Goal: Task Accomplishment & Management: Complete application form

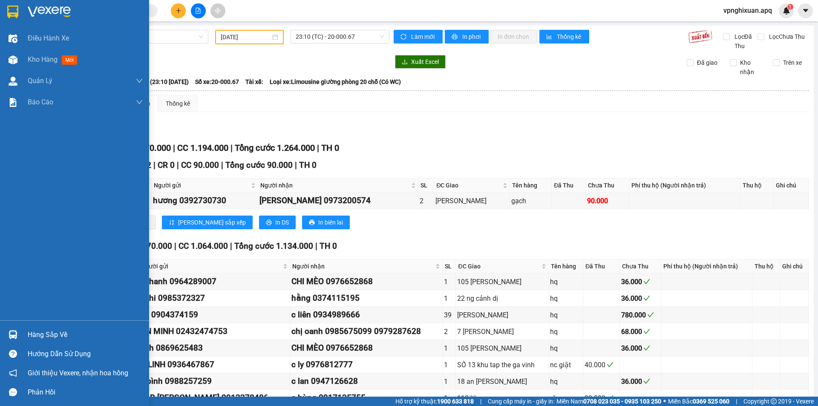
click at [13, 337] on img at bounding box center [13, 334] width 9 height 9
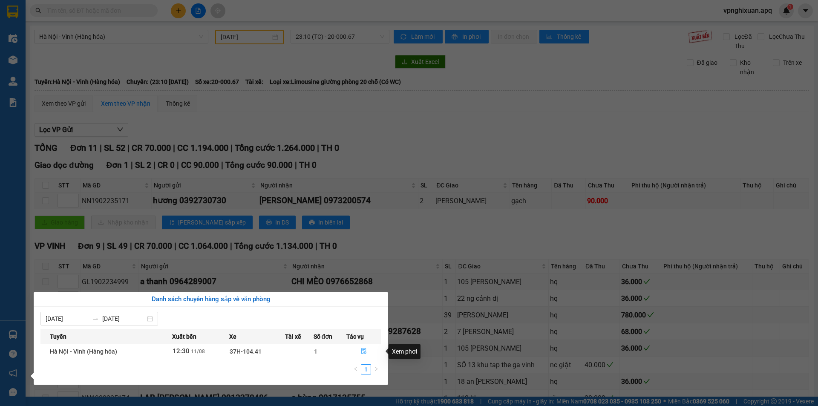
click at [362, 348] on button "button" at bounding box center [364, 352] width 34 height 14
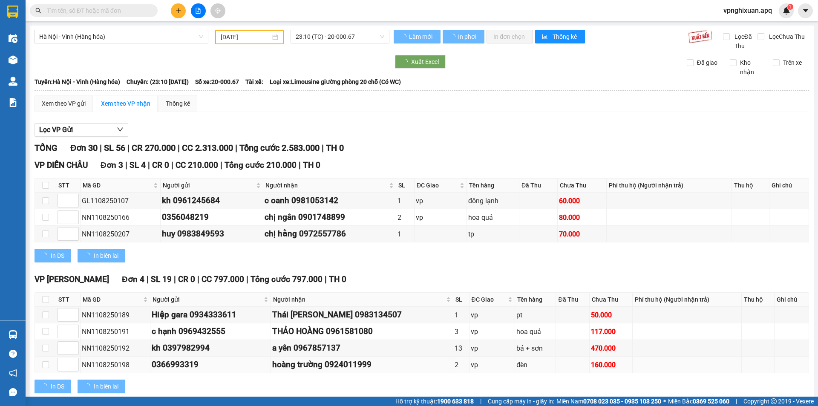
type input "[DATE]"
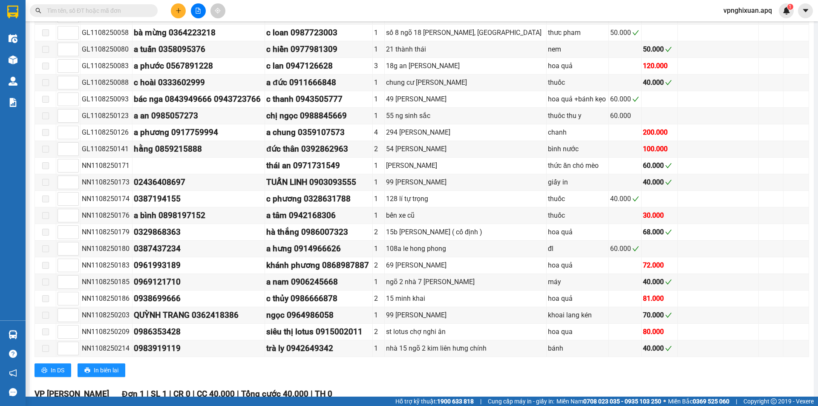
scroll to position [553, 0]
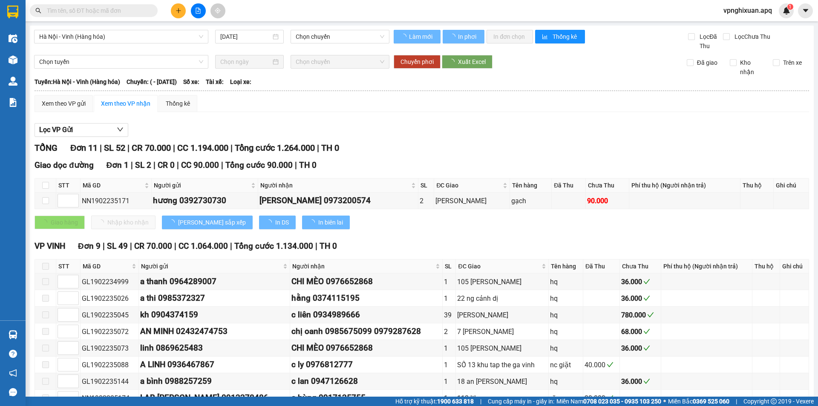
type input "[DATE]"
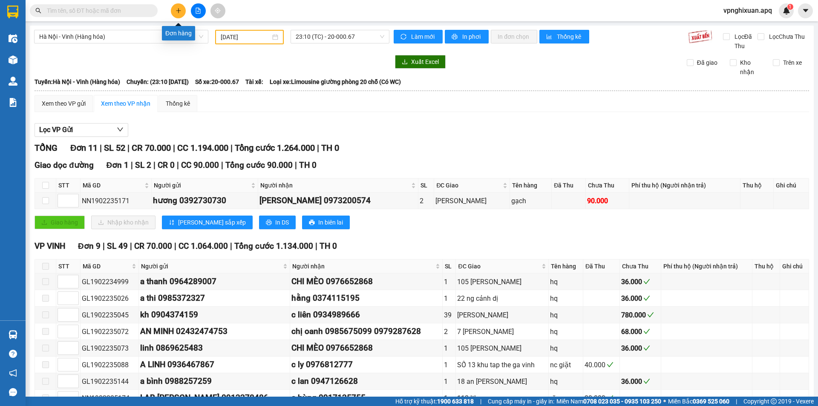
click at [179, 8] on icon "plus" at bounding box center [179, 11] width 6 height 6
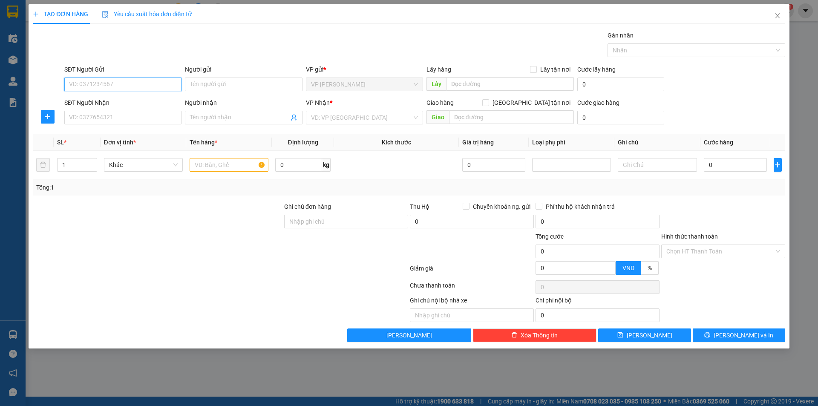
click at [156, 85] on input "SĐT Người Gửi" at bounding box center [122, 85] width 117 height 14
click at [126, 116] on div "0978648190 - Chị Lan" at bounding box center [122, 114] width 107 height 9
type input "0978648190"
type input "Chị Lan"
type input "0978648190"
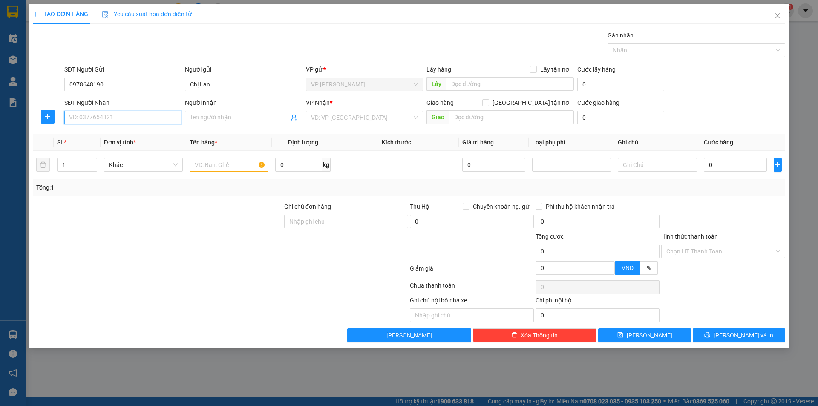
click at [158, 117] on input "SĐT Người Nhận" at bounding box center [122, 118] width 117 height 14
click at [140, 147] on div "0902145112 - Em Thơm" at bounding box center [122, 148] width 107 height 9
type input "0902145112"
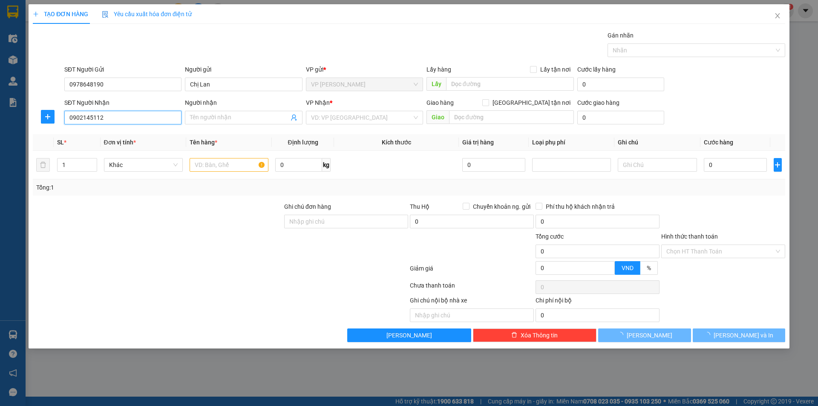
type input "Em Thơm"
checkbox input "true"
type input "[STREET_ADDRESS][PERSON_NAME][PERSON_NAME]"
type input "40.000"
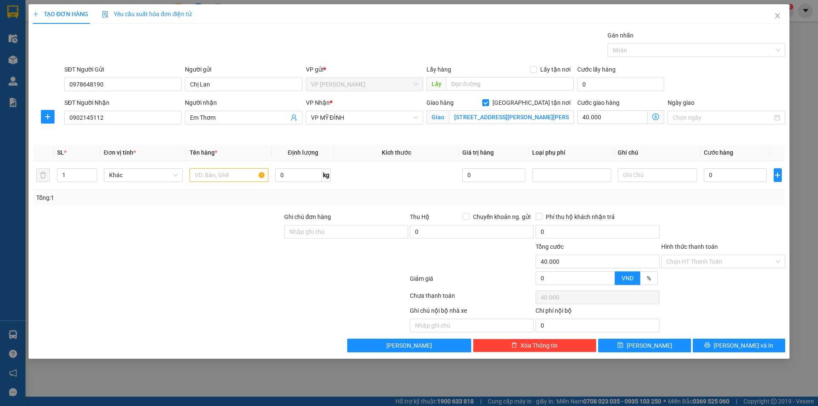
click at [655, 117] on icon "dollar-circle" at bounding box center [655, 116] width 7 height 7
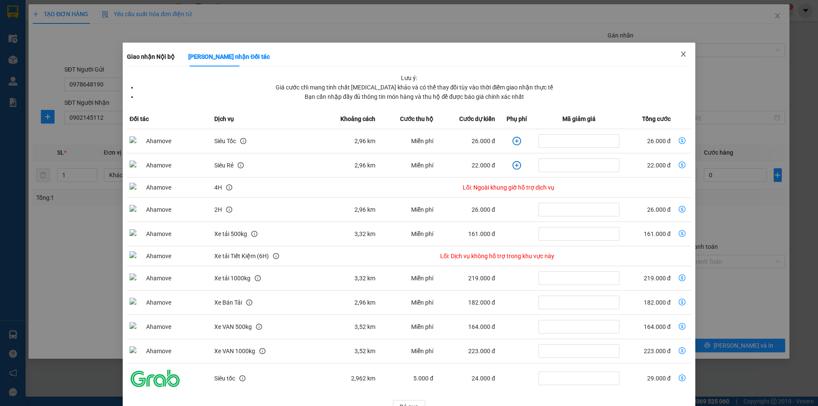
click at [680, 52] on icon "close" at bounding box center [683, 54] width 7 height 7
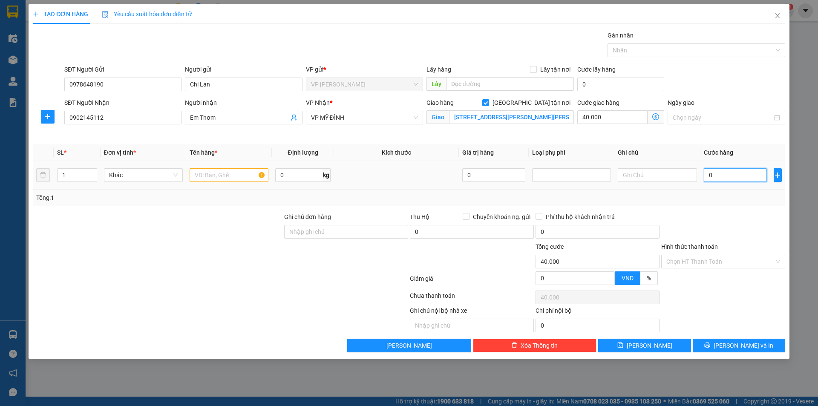
click at [726, 179] on input "0" at bounding box center [735, 175] width 63 height 14
type input "4"
type input "40.004"
type input "40"
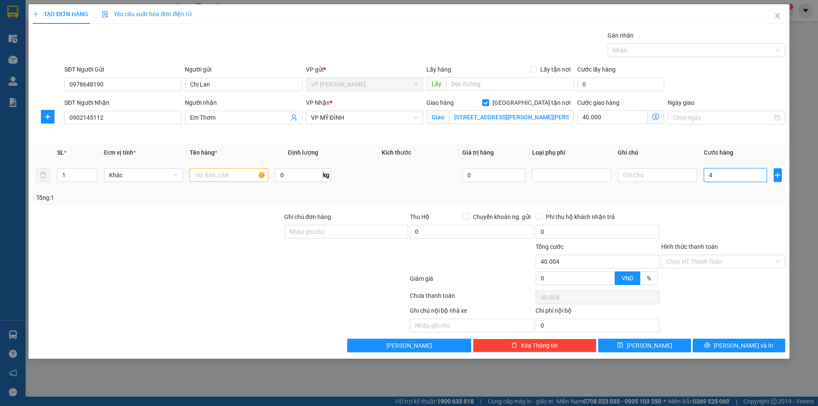
type input "40.040"
type input "400"
type input "40.400"
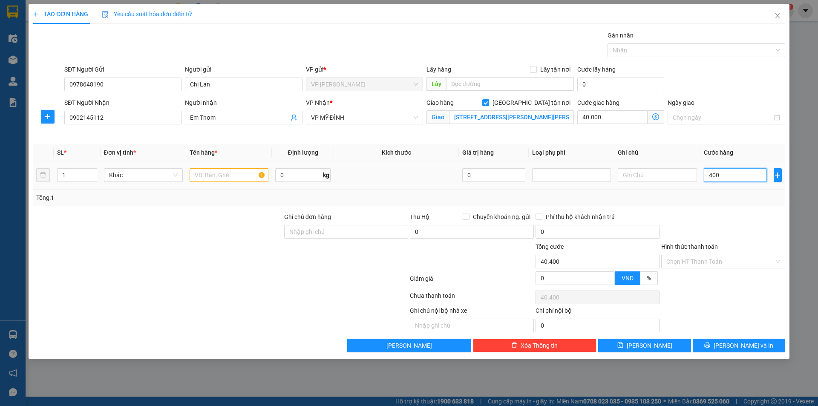
type input "4.000"
type input "44.000"
type input "40.000"
type input "80.000"
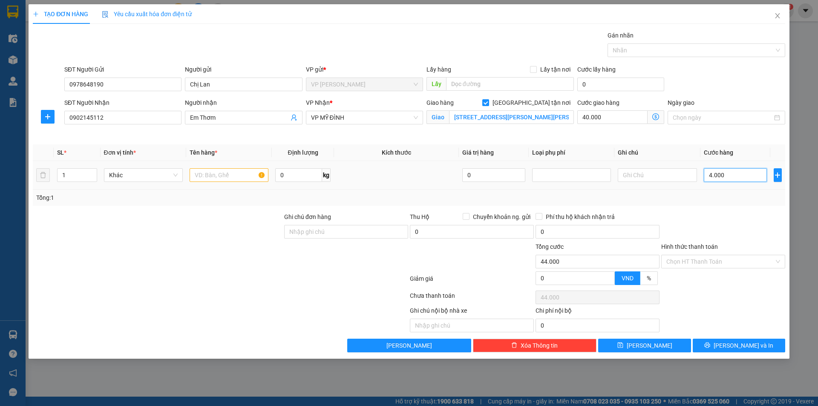
type input "80.000"
type input "40.000"
click at [207, 175] on input "text" at bounding box center [229, 175] width 79 height 14
type input "Thực phẩm"
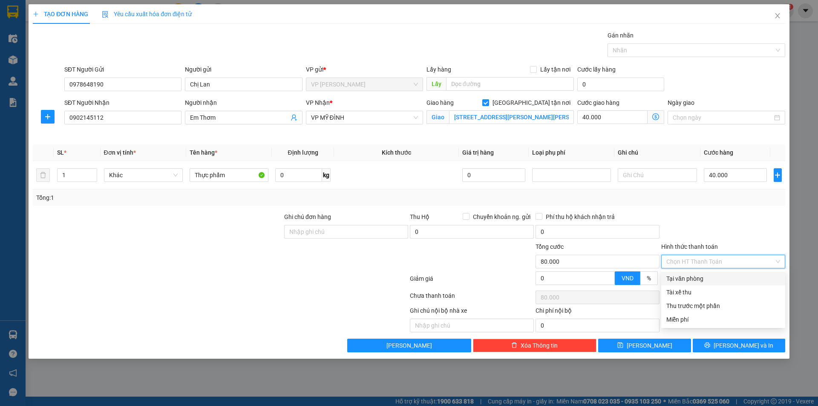
click at [707, 262] on input "Hình thức thanh toán" at bounding box center [720, 261] width 108 height 13
click at [704, 278] on div "Tại văn phòng" at bounding box center [723, 278] width 114 height 9
type input "0"
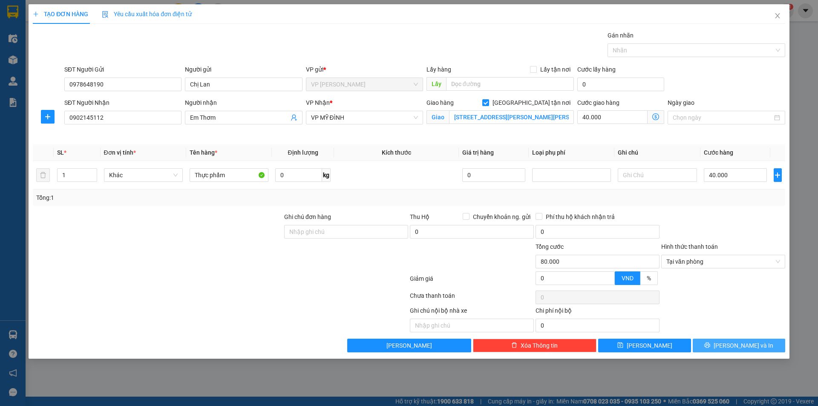
click at [735, 347] on span "[PERSON_NAME] và In" at bounding box center [744, 345] width 60 height 9
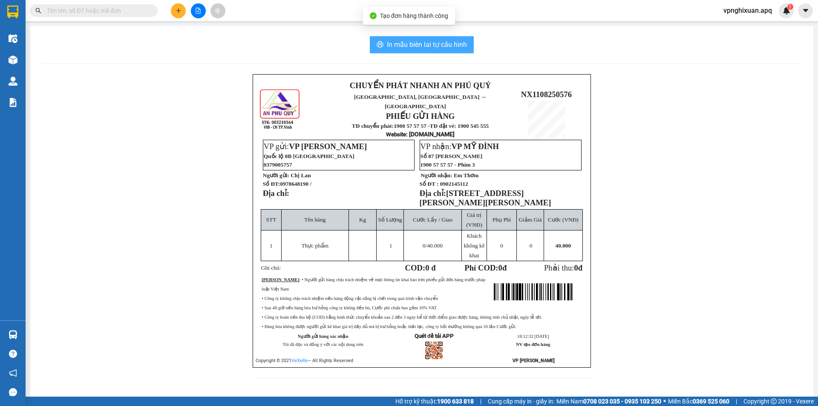
click at [418, 46] on span "In mẫu biên lai tự cấu hình" at bounding box center [427, 44] width 80 height 11
